Goal: Register for event/course

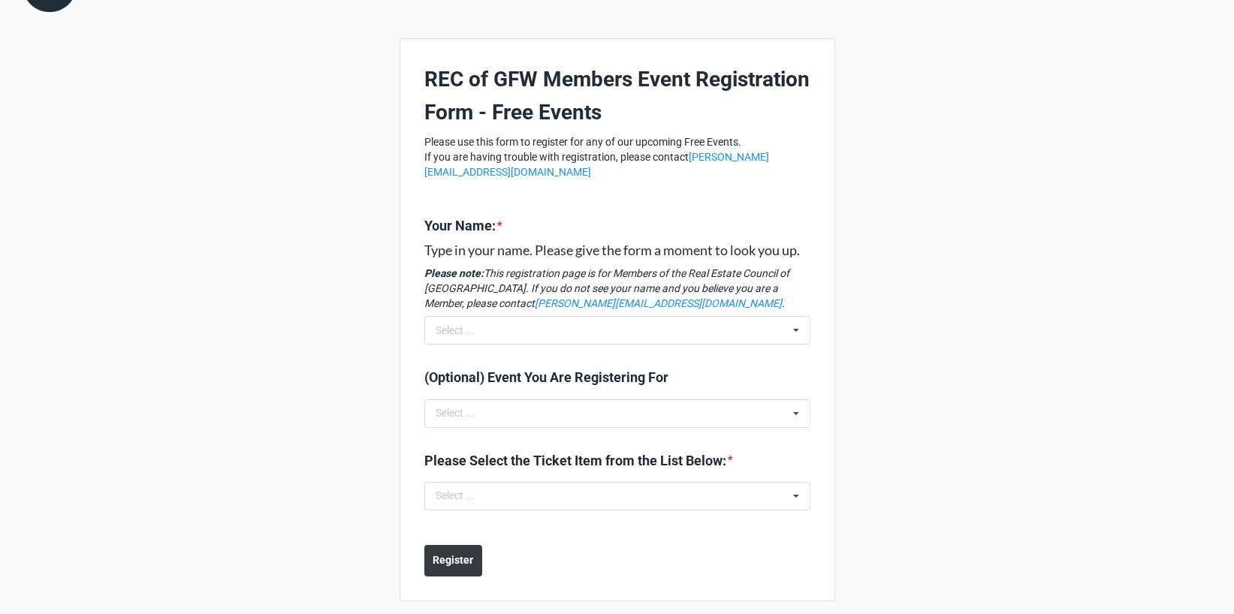
scroll to position [59, 0]
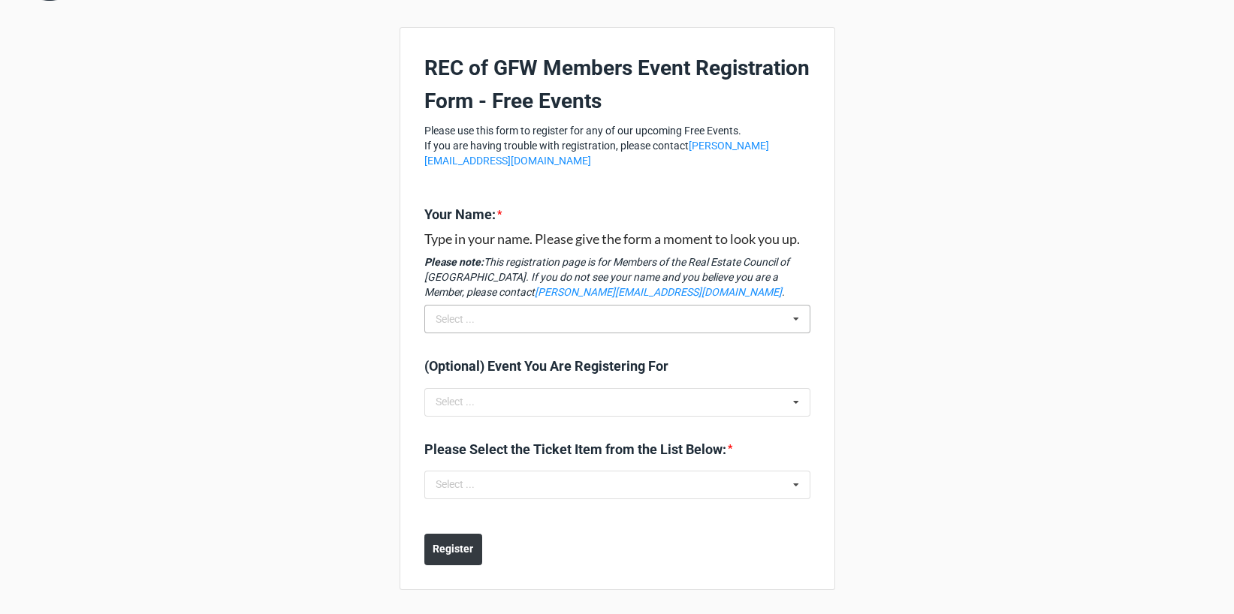
click at [789, 318] on icon at bounding box center [796, 320] width 23 height 28
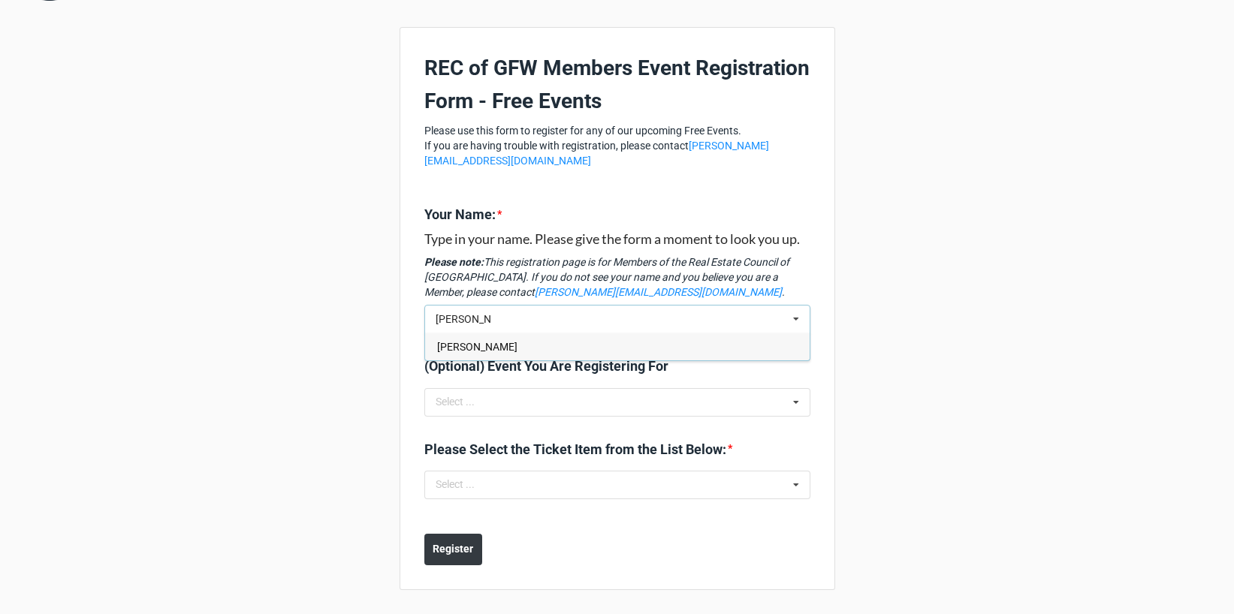
type input "[PERSON_NAME]"
drag, startPoint x: 576, startPoint y: 347, endPoint x: 639, endPoint y: 364, distance: 65.4
click at [576, 347] on div "[PERSON_NAME]" at bounding box center [617, 347] width 385 height 28
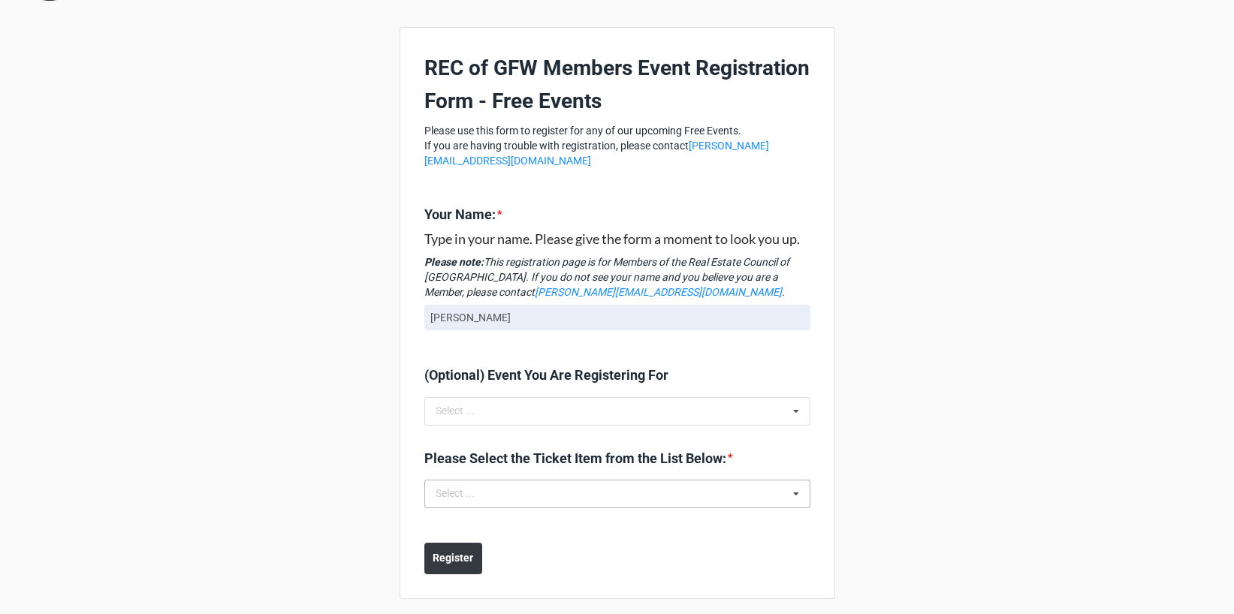
click at [796, 495] on icon at bounding box center [796, 495] width 23 height 28
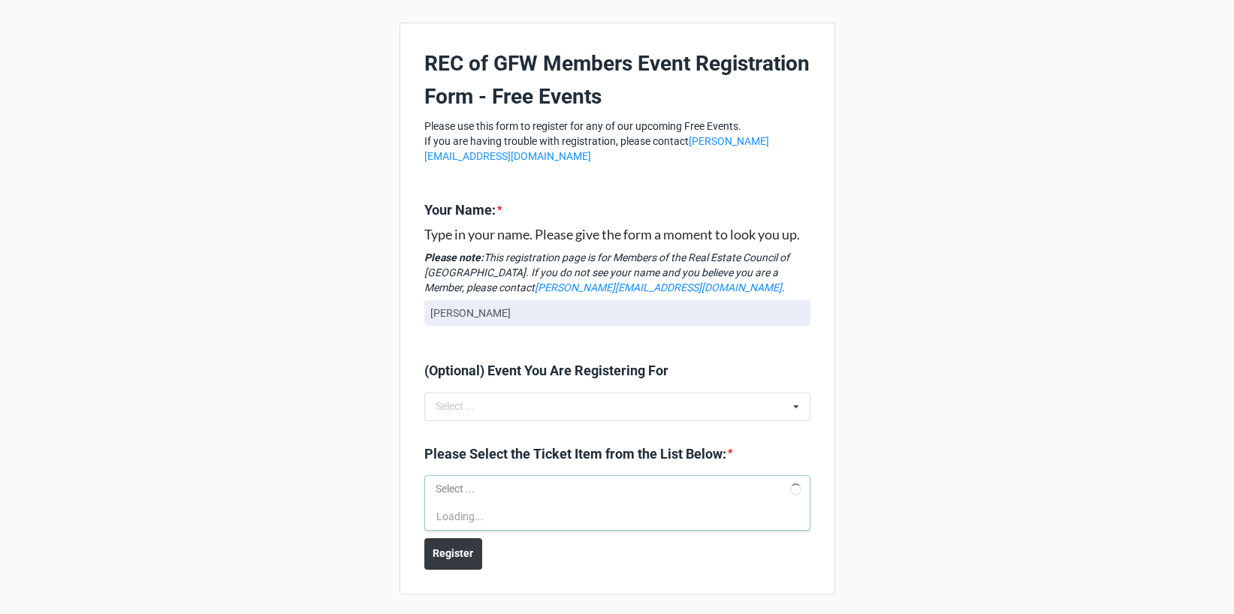
scroll to position [68, 0]
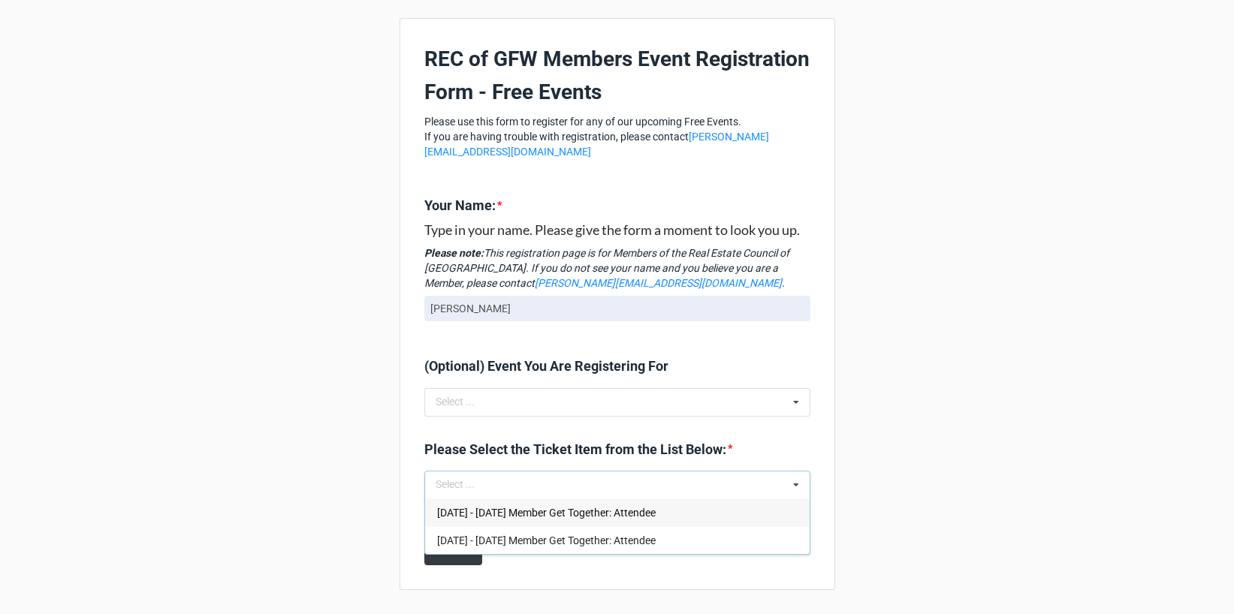
click at [596, 538] on span "[DATE] - [DATE] Member Get Together: Attendee" at bounding box center [546, 541] width 219 height 12
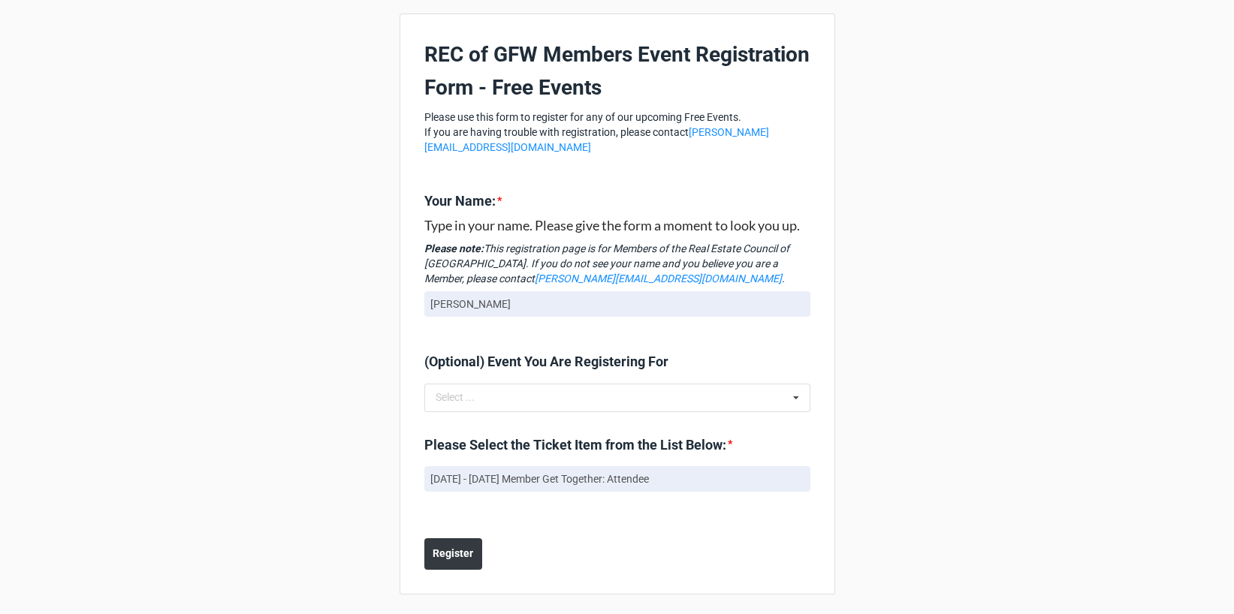
scroll to position [77, 0]
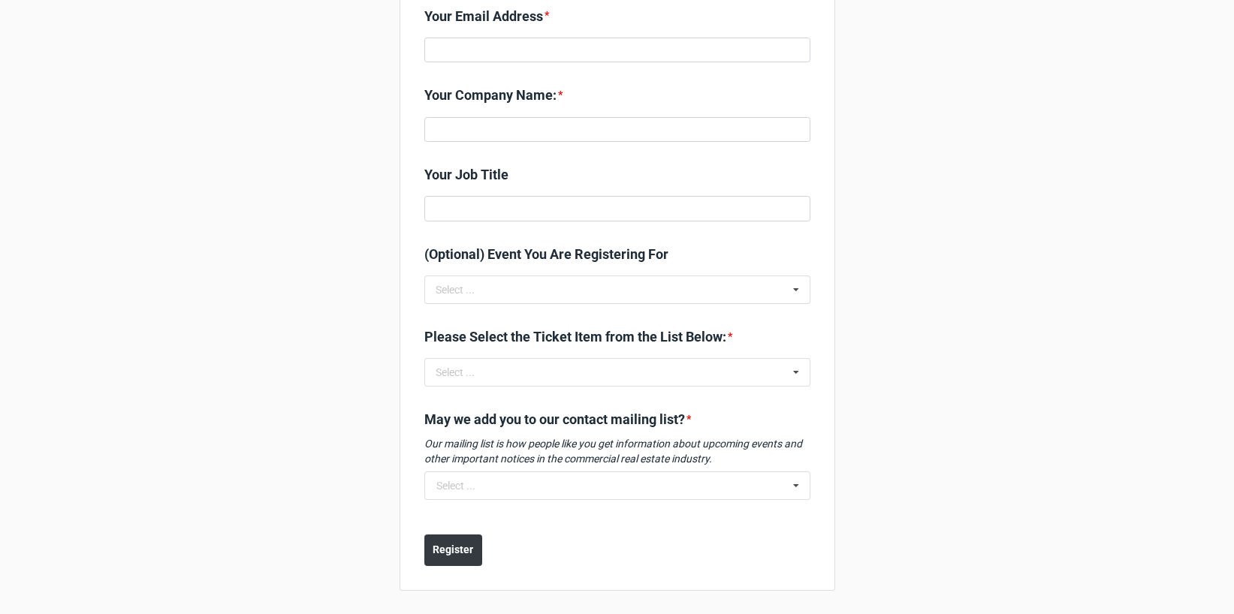
scroll to position [417, 0]
click at [796, 370] on icon at bounding box center [796, 372] width 23 height 28
click at [942, 360] on div "REC of GFW Events REC of GFW Event Registration Form - Free Events Please use t…" at bounding box center [617, 98] width 1234 height 1031
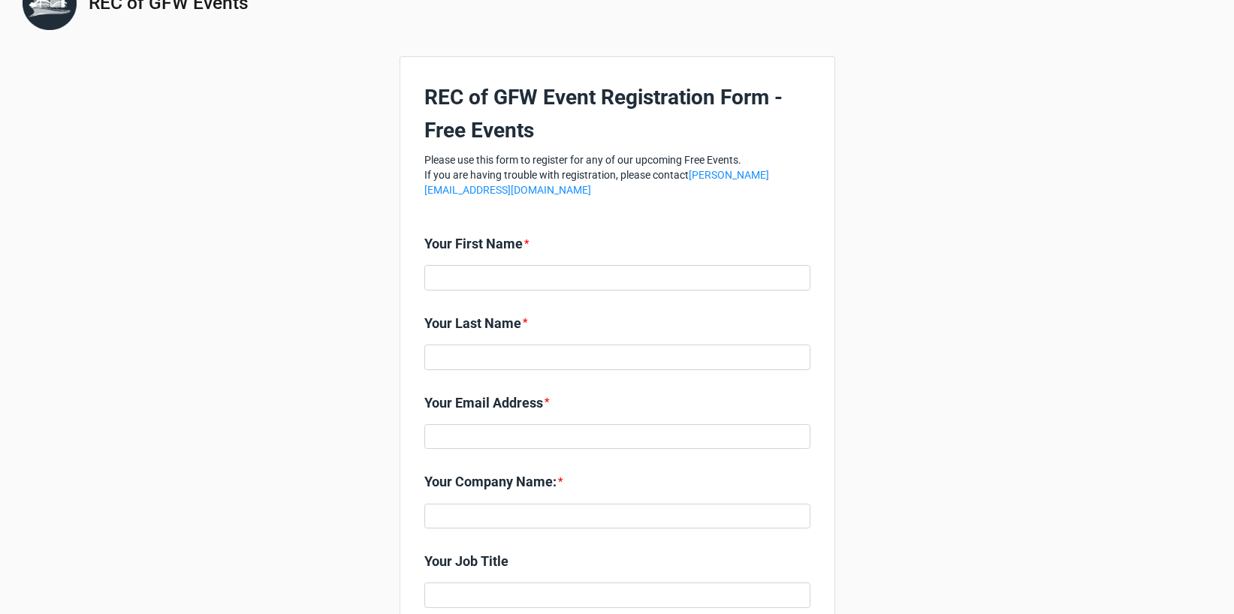
scroll to position [5, 0]
